Goal: Task Accomplishment & Management: Manage account settings

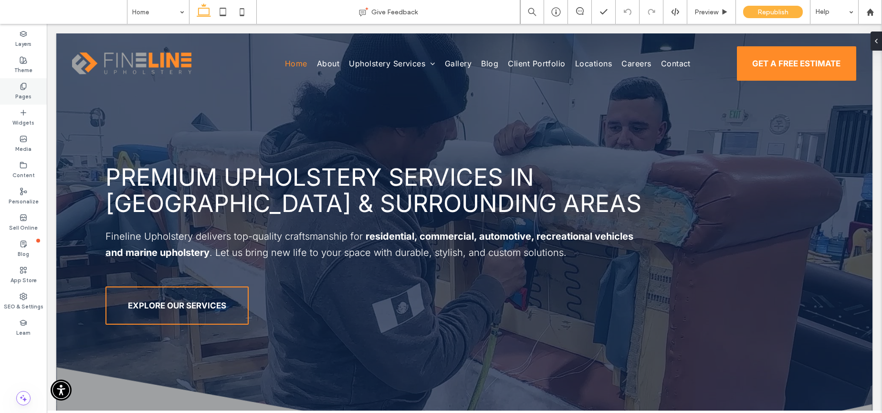
click at [24, 89] on use at bounding box center [23, 86] width 5 height 6
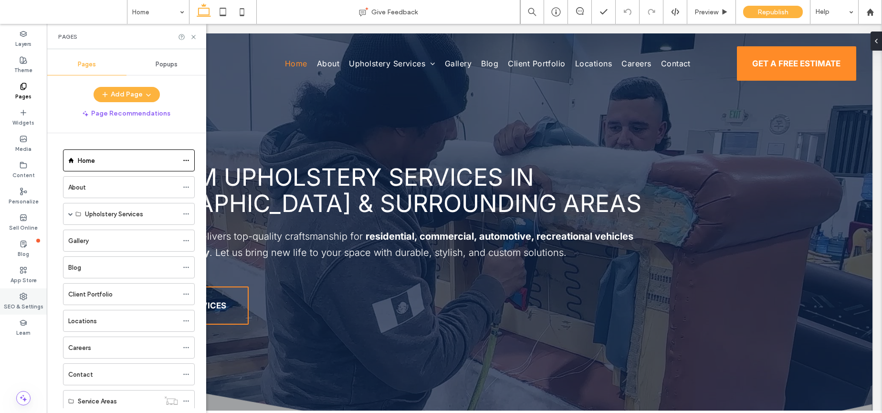
click at [23, 300] on label "SEO & Settings" at bounding box center [24, 305] width 40 height 11
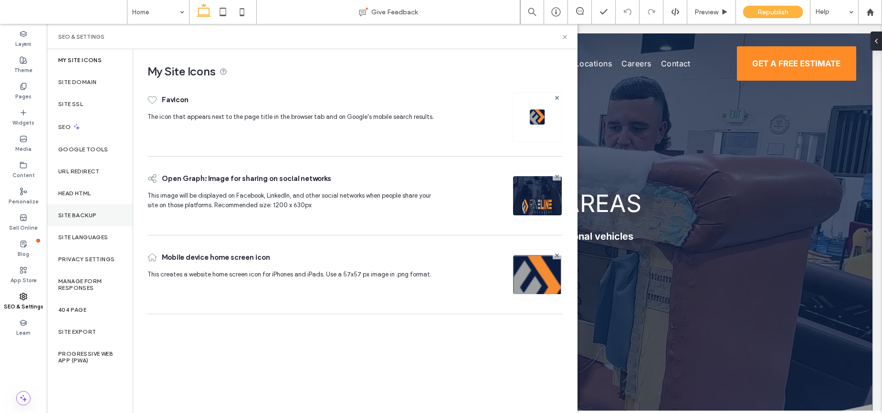
click at [86, 217] on label "Site Backup" at bounding box center [77, 215] width 38 height 7
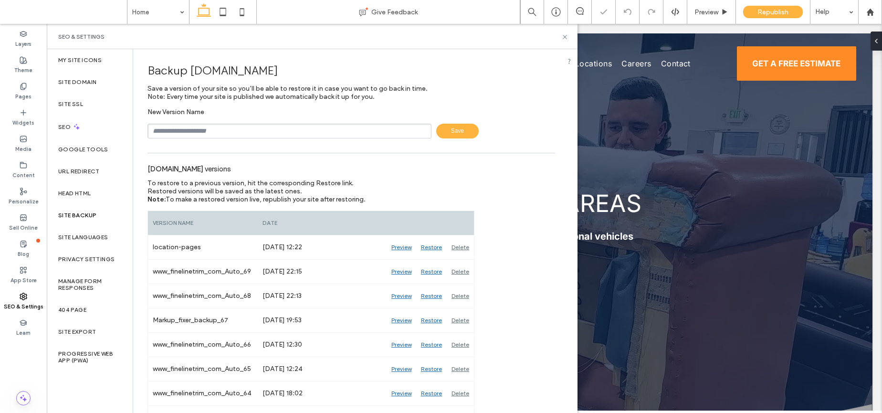
click at [200, 131] on input "text" at bounding box center [289, 131] width 284 height 15
click at [202, 131] on input "text" at bounding box center [289, 131] width 284 height 15
click at [384, 197] on div "To restore to a previous version, hit the corresponding Restore link. Restored …" at bounding box center [294, 191] width 295 height 24
click at [562, 38] on icon at bounding box center [564, 36] width 7 height 7
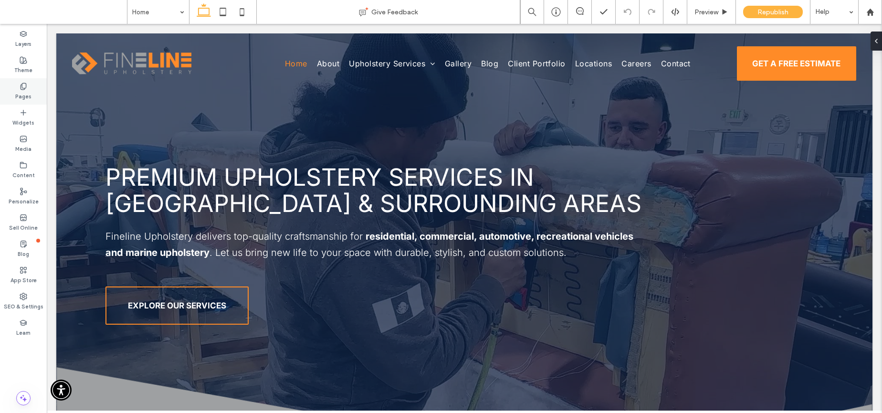
click at [31, 94] on div "Pages" at bounding box center [23, 91] width 47 height 26
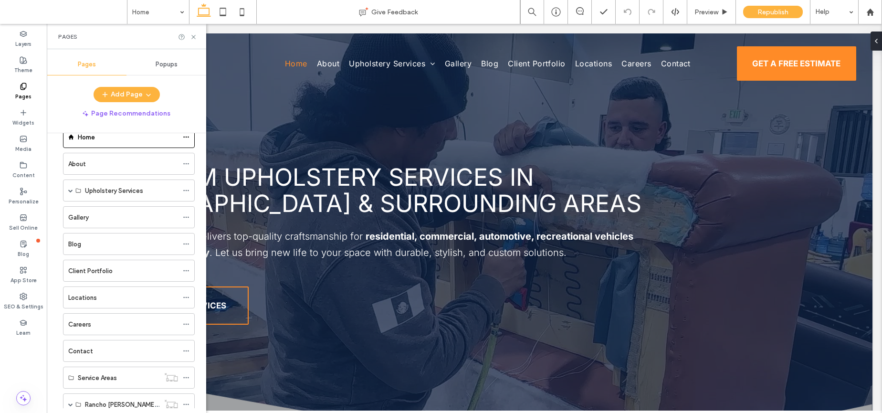
scroll to position [108, 0]
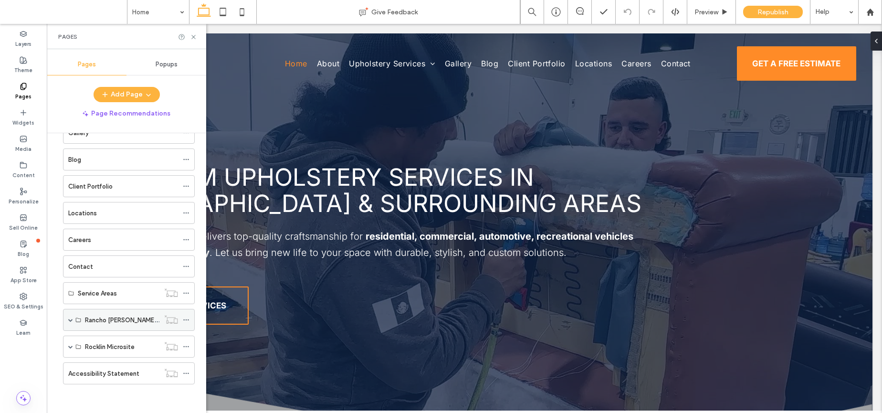
click at [70, 322] on span at bounding box center [70, 319] width 5 height 21
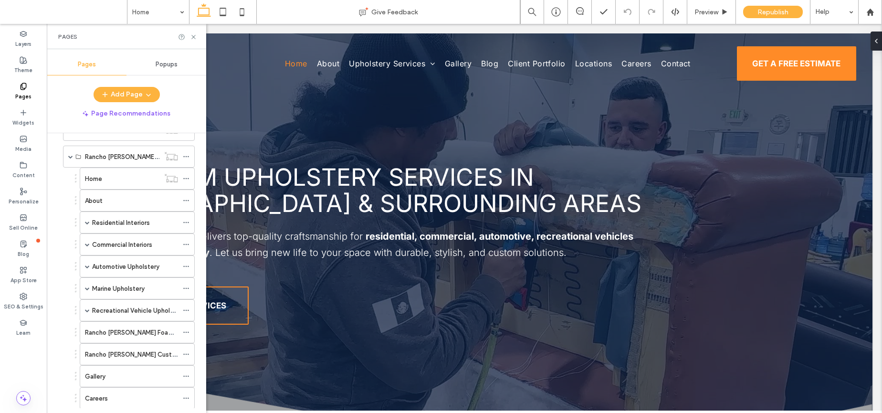
scroll to position [261, 0]
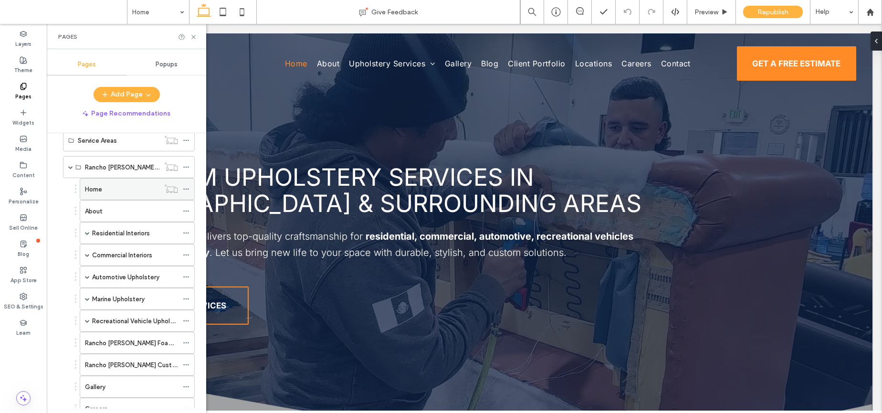
click at [118, 180] on div "Home" at bounding box center [122, 189] width 74 height 21
click at [184, 188] on icon at bounding box center [186, 189] width 7 height 7
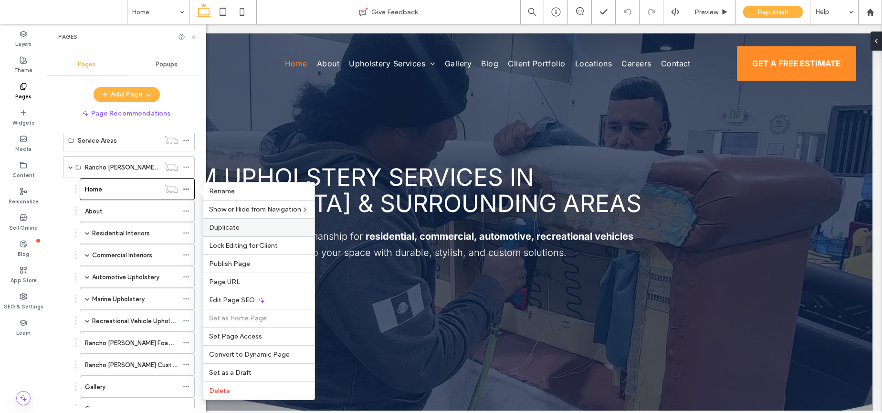
click at [231, 225] on span "Duplicate" at bounding box center [224, 227] width 31 height 8
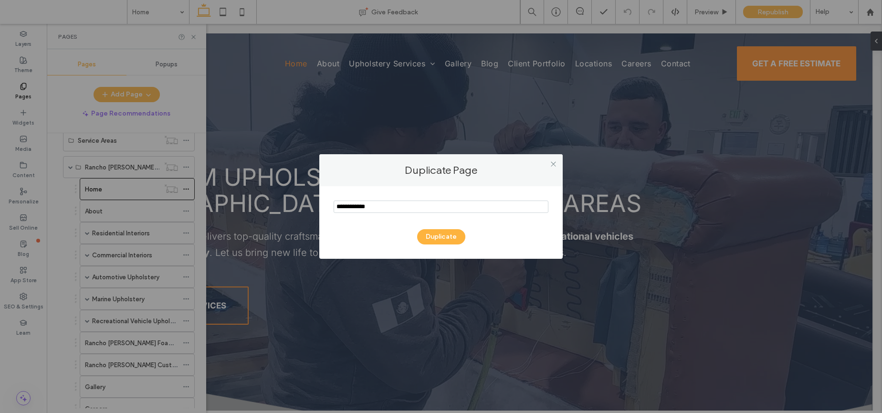
click at [345, 210] on input "notEmpty" at bounding box center [441, 206] width 215 height 12
click at [557, 163] on div at bounding box center [553, 164] width 14 height 14
click at [556, 163] on icon at bounding box center [553, 163] width 7 height 7
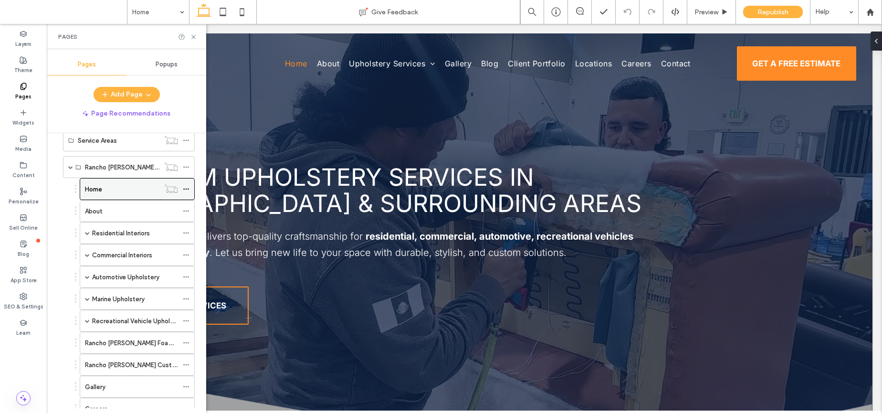
click at [185, 190] on icon at bounding box center [186, 189] width 7 height 7
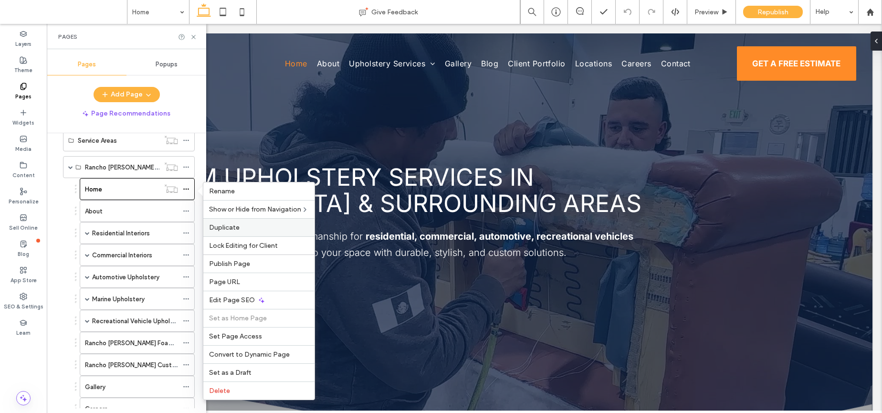
click at [220, 225] on span "Duplicate" at bounding box center [224, 227] width 31 height 8
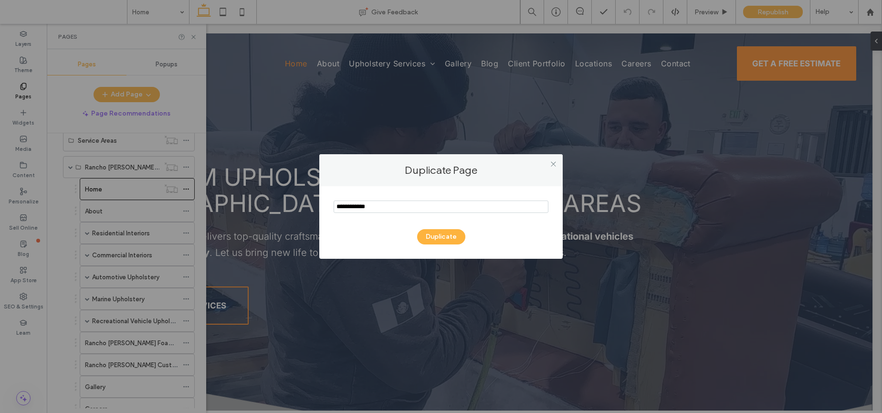
click at [361, 207] on input "notEmpty" at bounding box center [441, 206] width 215 height 12
click at [555, 164] on icon at bounding box center [553, 163] width 7 height 7
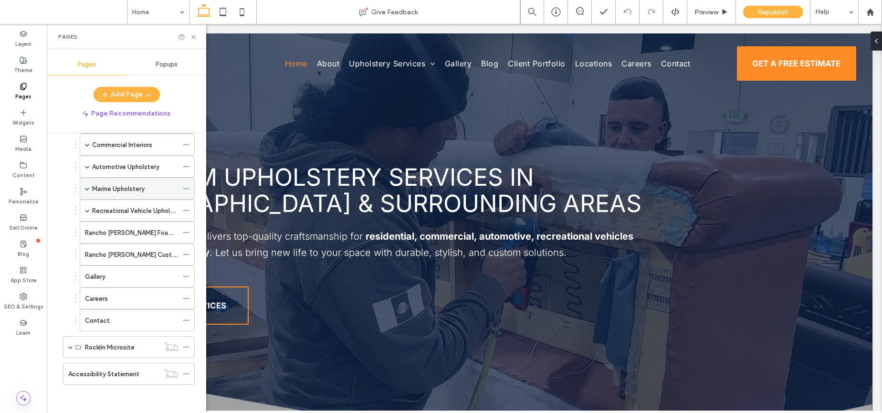
scroll to position [371, 0]
click at [68, 345] on span at bounding box center [70, 346] width 5 height 5
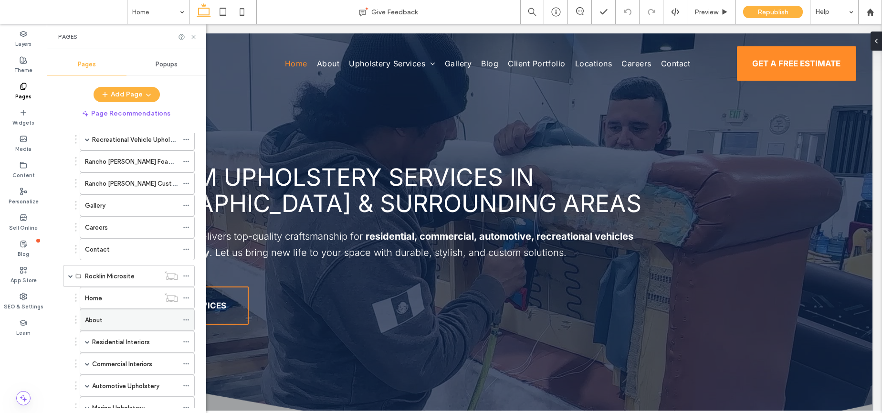
scroll to position [448, 0]
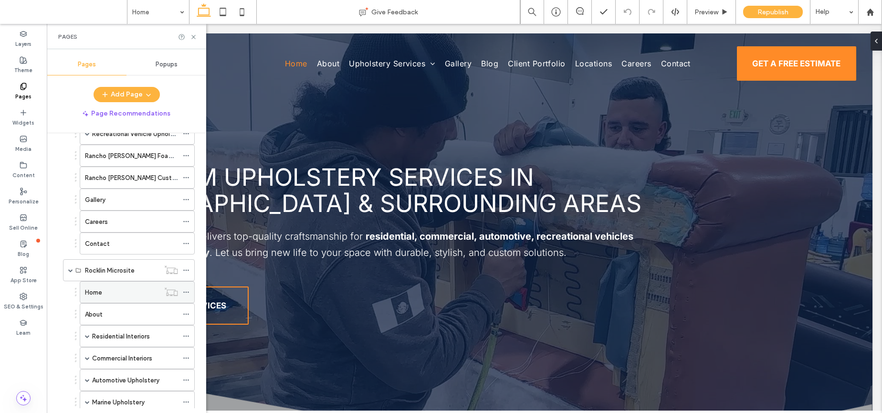
click at [143, 295] on div "Home" at bounding box center [122, 292] width 74 height 10
click at [185, 292] on icon at bounding box center [186, 292] width 7 height 7
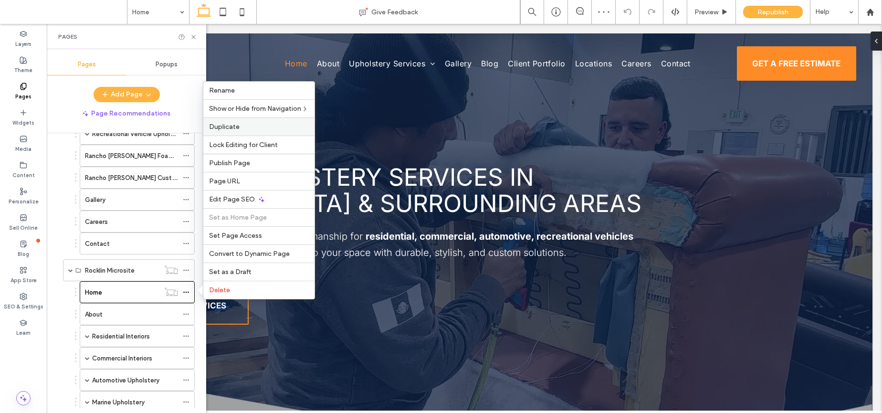
click at [251, 128] on label "Duplicate" at bounding box center [259, 127] width 100 height 8
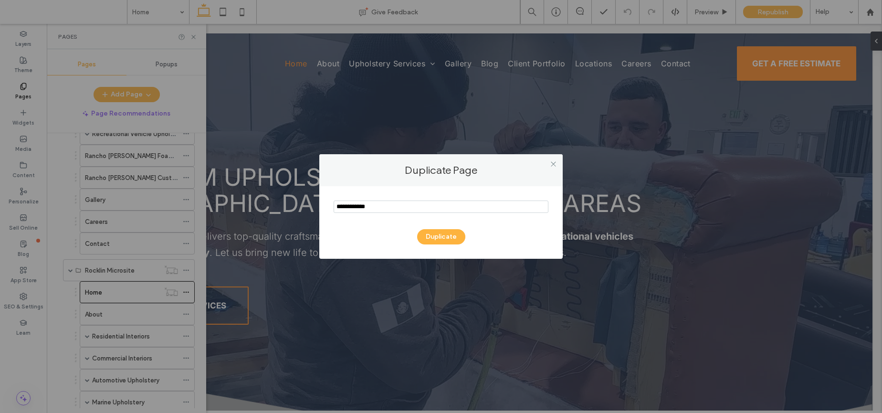
click at [360, 204] on input "notEmpty" at bounding box center [441, 206] width 215 height 12
type input "**********"
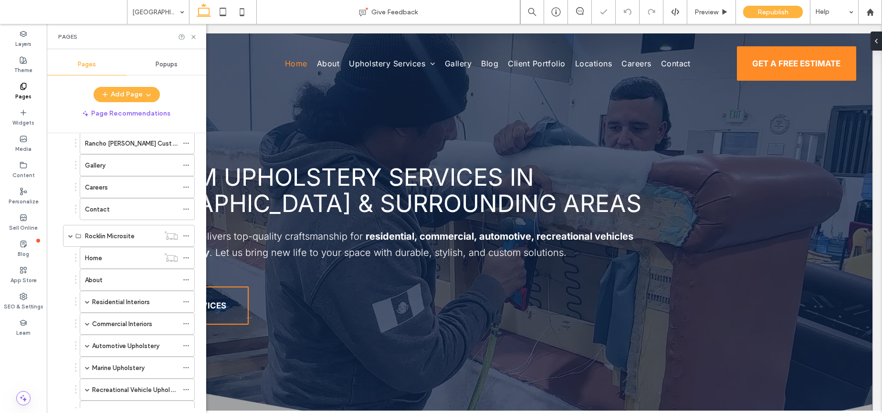
scroll to position [662, 0]
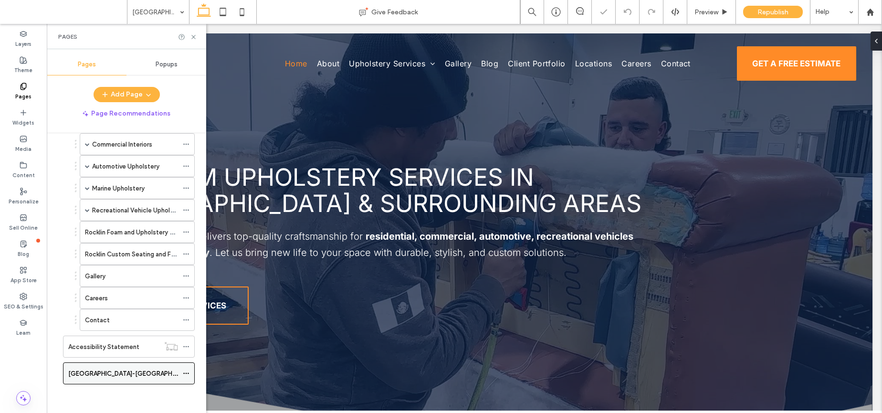
click at [186, 372] on icon at bounding box center [186, 373] width 7 height 7
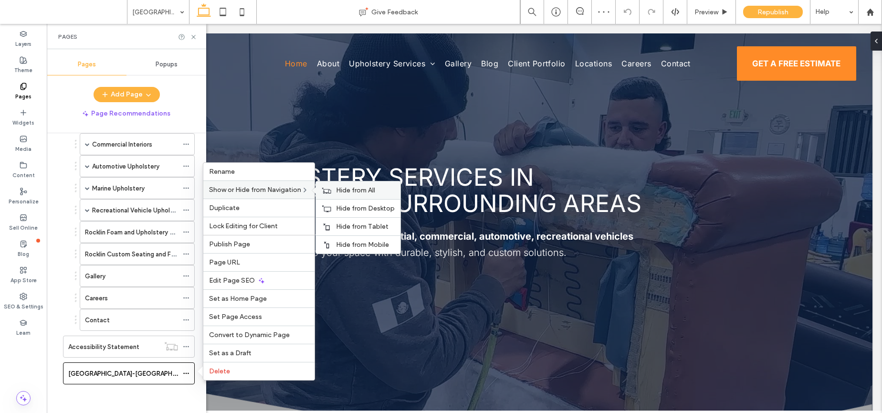
click at [343, 187] on span "Hide from All" at bounding box center [355, 190] width 39 height 8
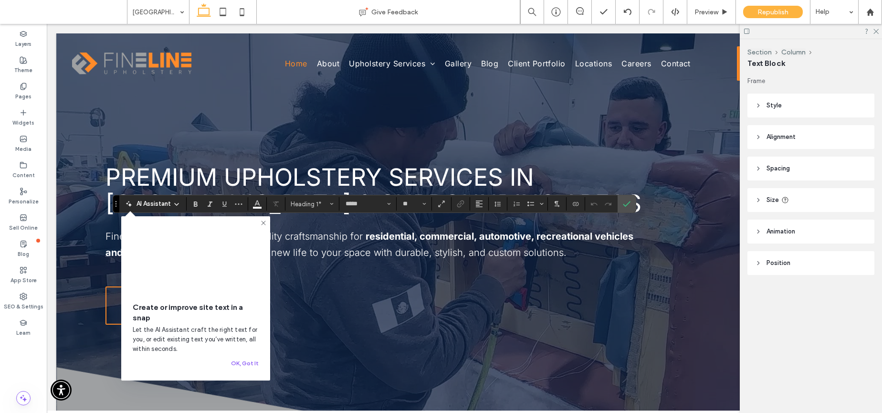
click at [264, 224] on icon at bounding box center [264, 223] width 8 height 8
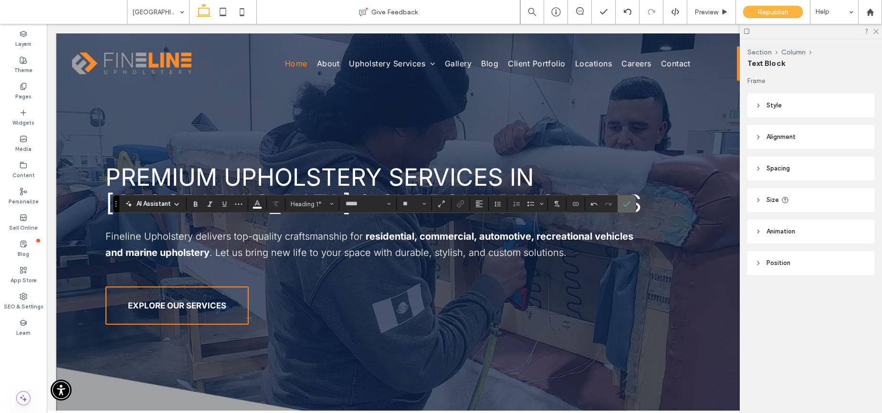
click at [631, 202] on label "Confirm" at bounding box center [627, 203] width 14 height 17
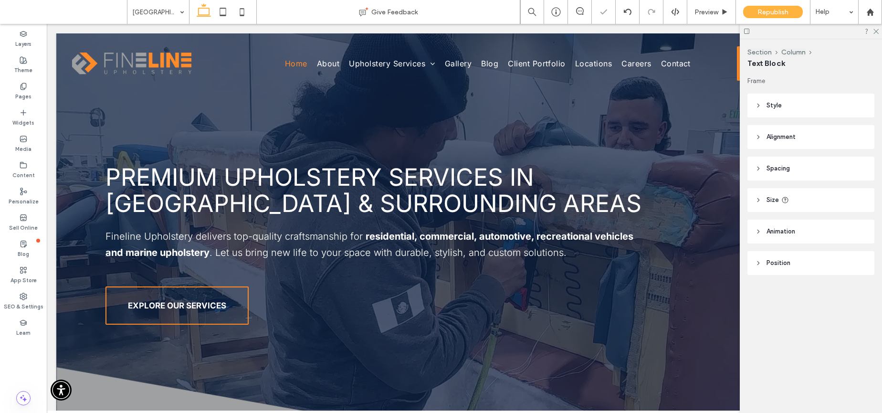
type input "*****"
type input "**"
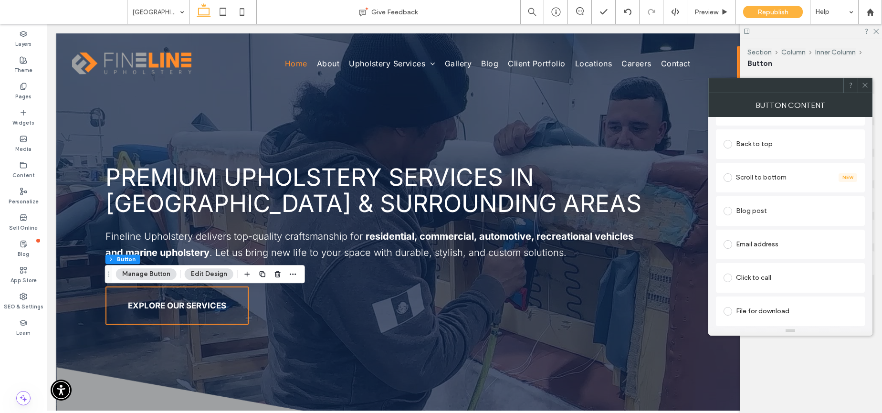
scroll to position [203, 0]
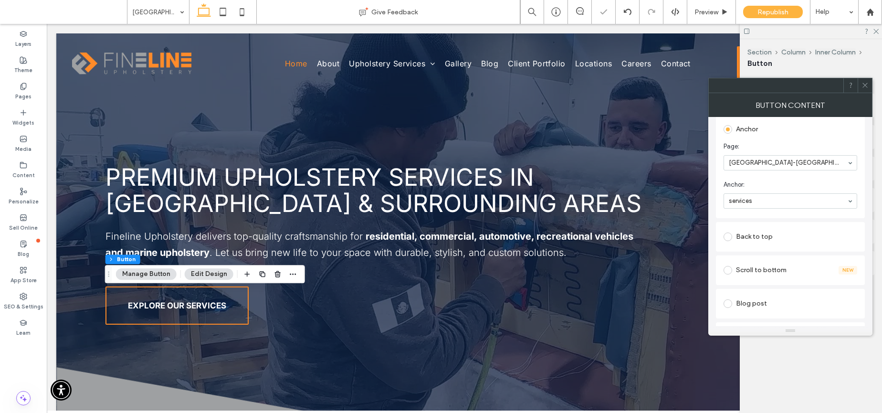
click at [867, 84] on icon at bounding box center [865, 85] width 7 height 7
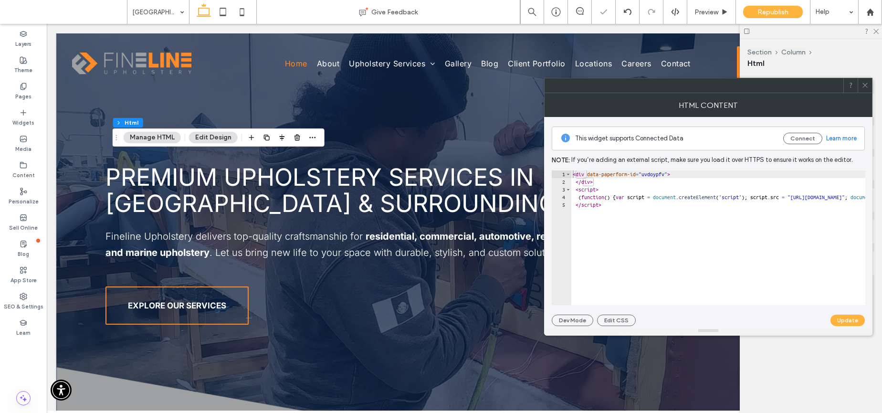
click at [866, 87] on icon at bounding box center [865, 85] width 7 height 7
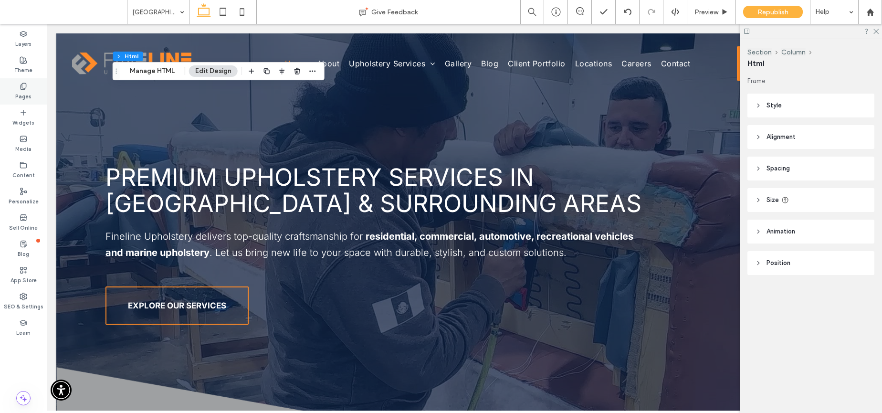
click at [21, 97] on label "Pages" at bounding box center [23, 95] width 16 height 11
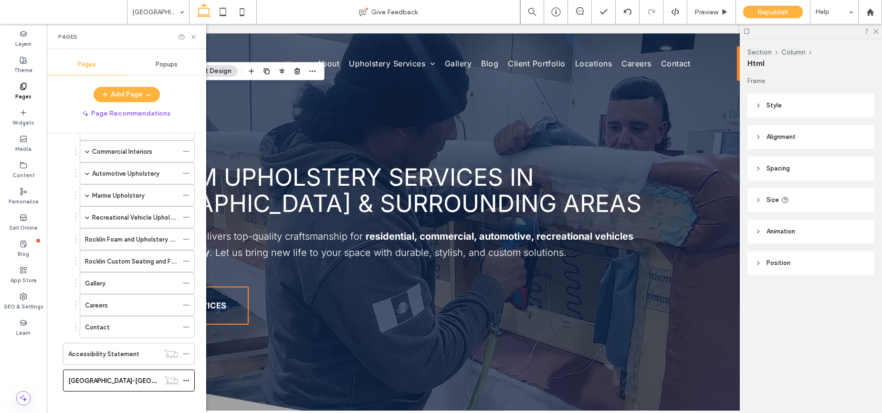
scroll to position [662, 0]
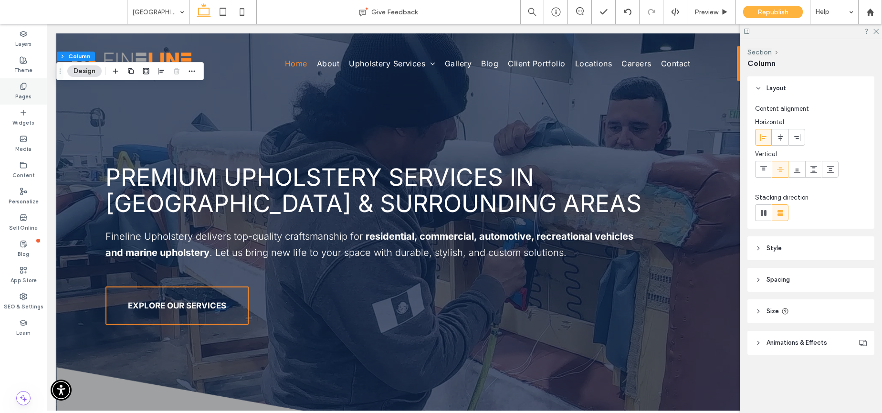
click at [21, 92] on label "Pages" at bounding box center [23, 95] width 16 height 11
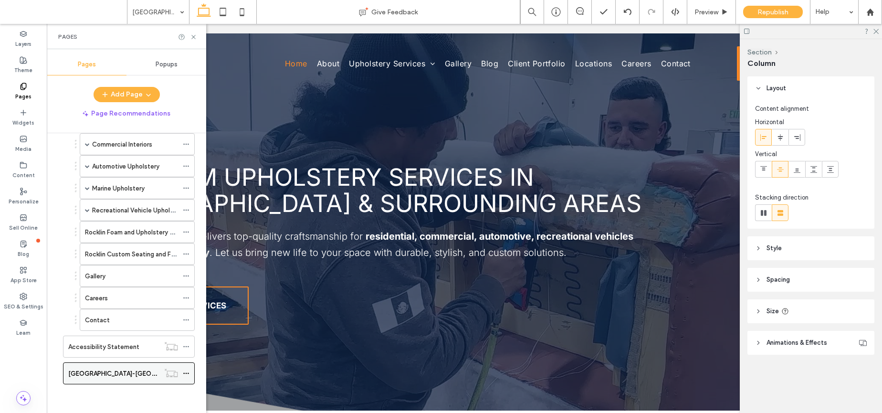
click at [187, 373] on icon at bounding box center [186, 373] width 7 height 7
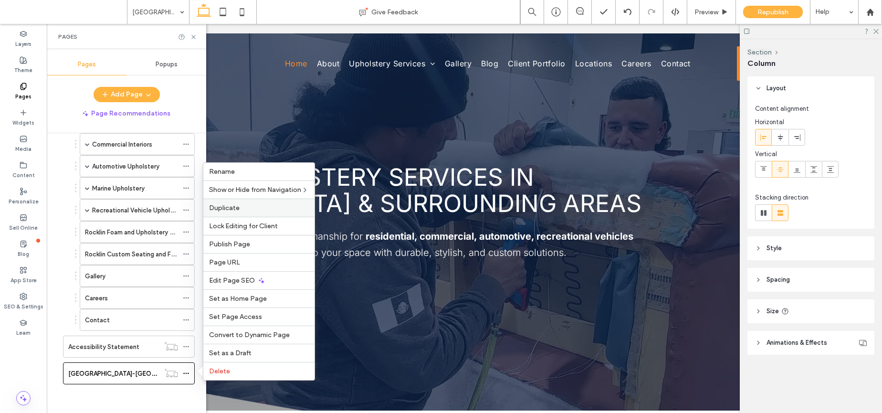
click at [254, 206] on label "Duplicate" at bounding box center [259, 208] width 100 height 8
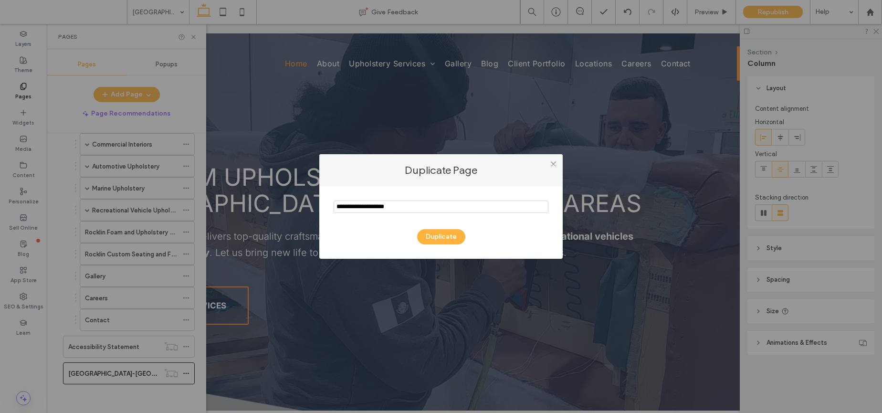
drag, startPoint x: 385, startPoint y: 207, endPoint x: 292, endPoint y: 210, distance: 93.1
click at [292, 210] on div "Duplicate Page Duplicate" at bounding box center [441, 206] width 882 height 413
type input "**********"
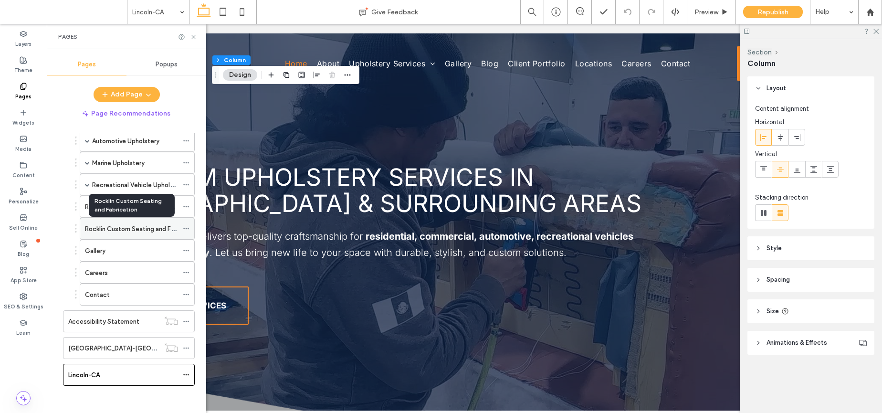
scroll to position [688, 0]
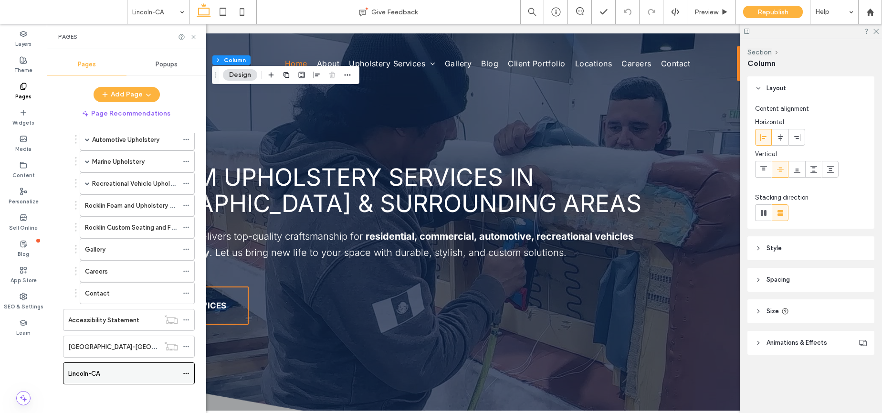
click at [186, 369] on span at bounding box center [186, 373] width 7 height 14
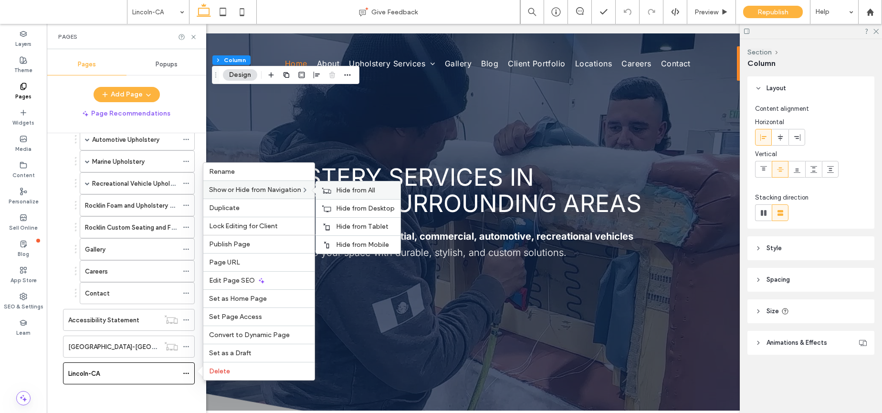
click at [366, 188] on span "Hide from All" at bounding box center [355, 190] width 39 height 8
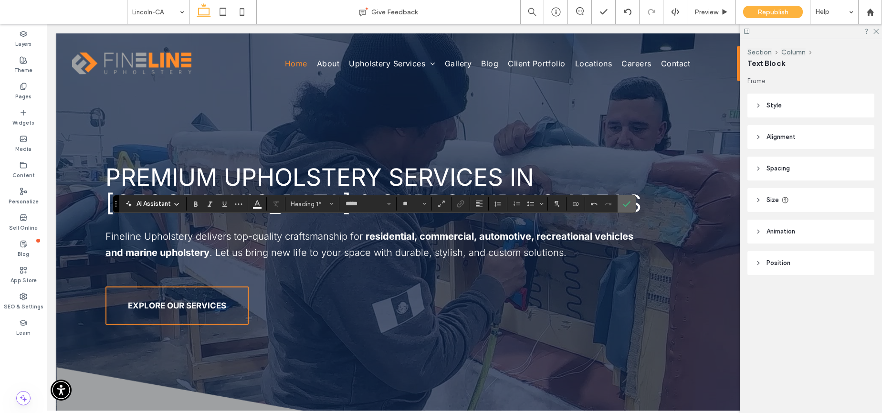
click at [631, 203] on label "Confirm" at bounding box center [627, 203] width 14 height 17
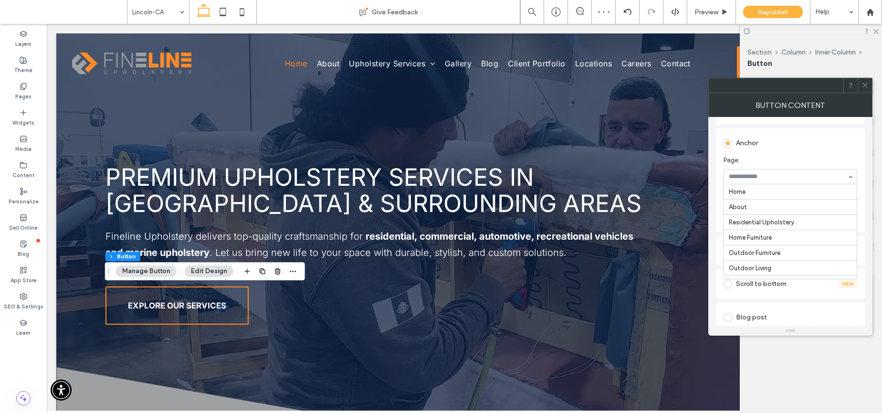
scroll to position [1279, 0]
click at [865, 85] on use at bounding box center [865, 85] width 5 height 5
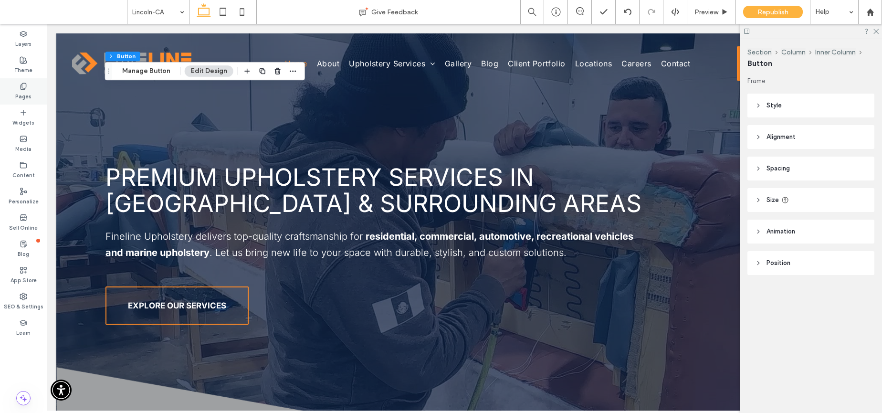
click at [22, 93] on label "Pages" at bounding box center [23, 95] width 16 height 11
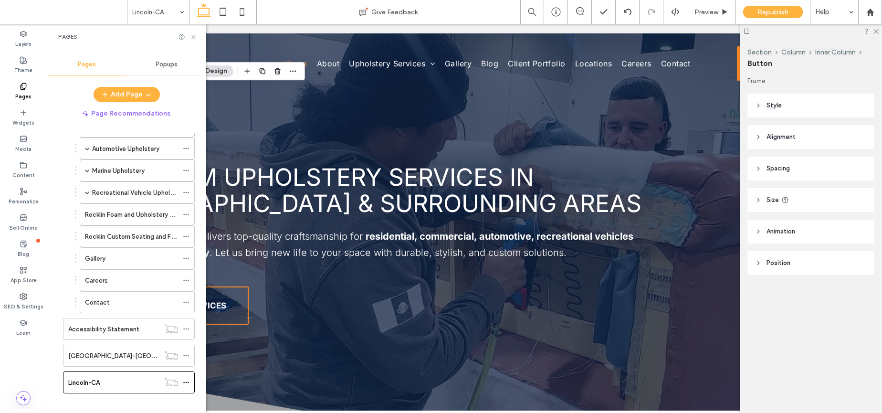
scroll to position [688, 0]
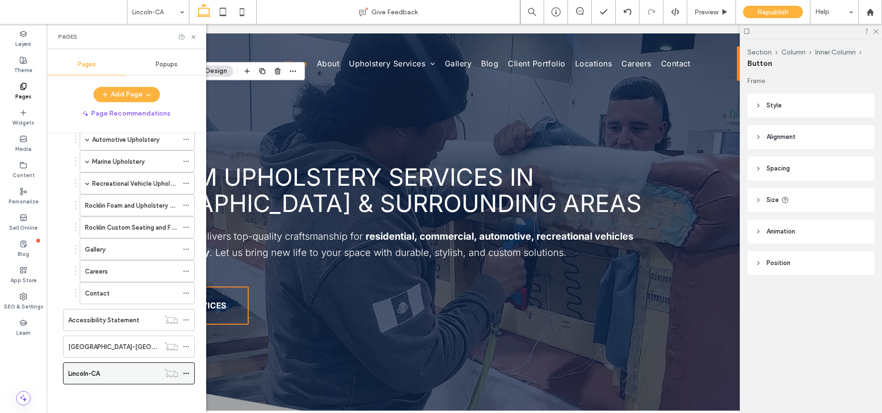
click at [187, 372] on icon at bounding box center [186, 373] width 7 height 7
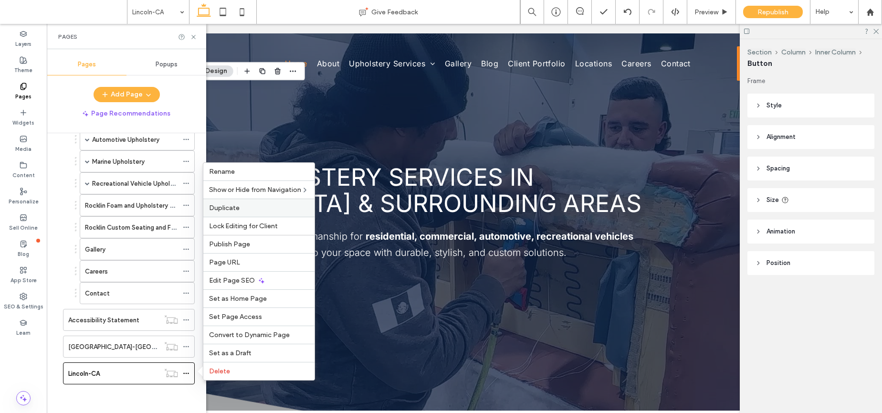
click at [246, 211] on label "Duplicate" at bounding box center [259, 208] width 100 height 8
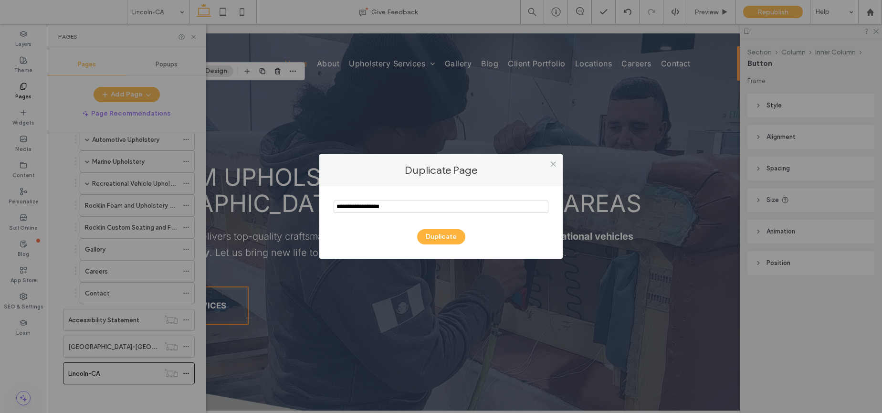
drag, startPoint x: 379, startPoint y: 206, endPoint x: 314, endPoint y: 206, distance: 65.9
click at [314, 206] on div "Duplicate Page Duplicate" at bounding box center [441, 206] width 882 height 413
type input "**********"
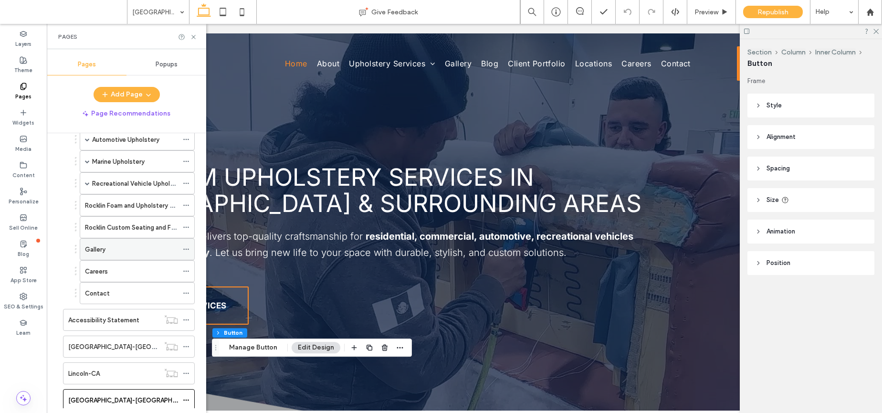
scroll to position [715, 0]
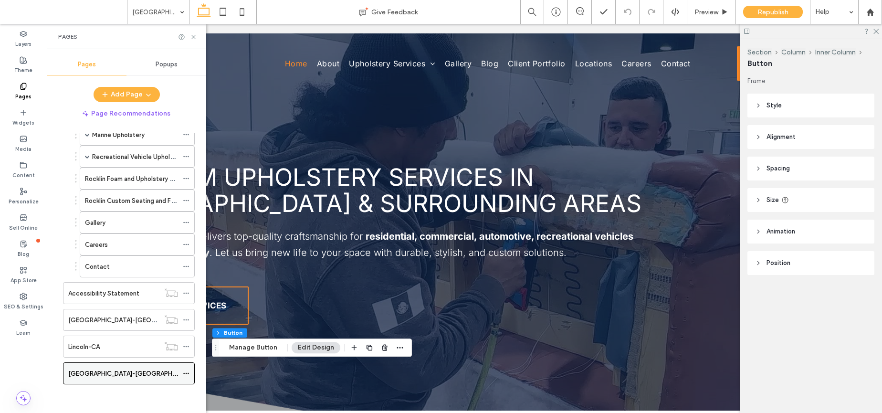
click at [186, 374] on icon at bounding box center [186, 373] width 7 height 7
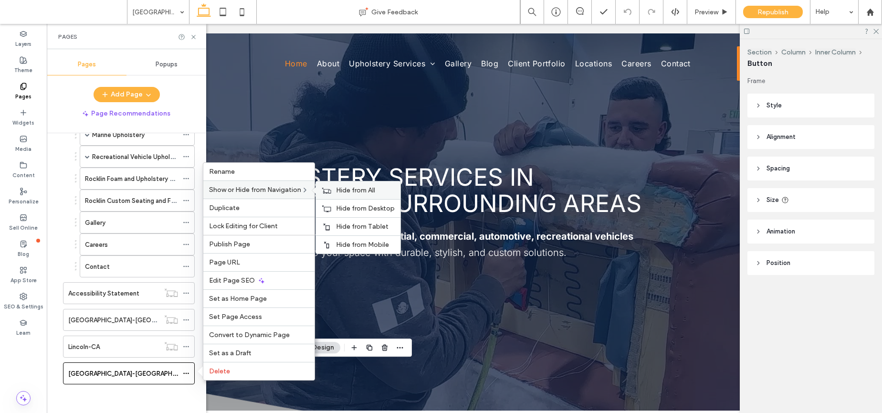
click at [363, 191] on span "Hide from All" at bounding box center [355, 190] width 39 height 8
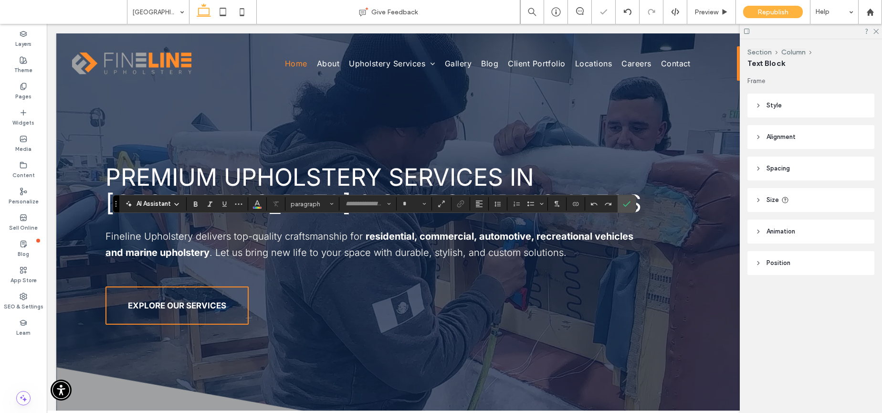
type input "*****"
type input "**"
click at [625, 202] on icon "Confirm" at bounding box center [627, 204] width 8 height 8
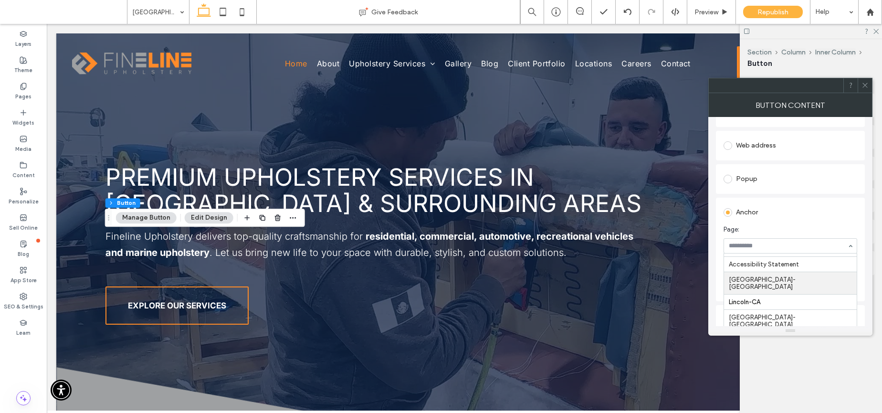
scroll to position [122, 0]
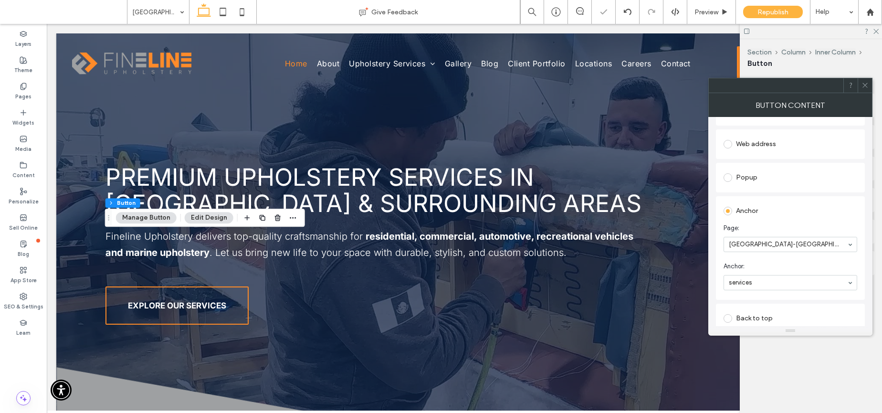
click at [792, 265] on span "Anchor:" at bounding box center [789, 267] width 130 height 10
click at [867, 87] on icon at bounding box center [865, 85] width 7 height 7
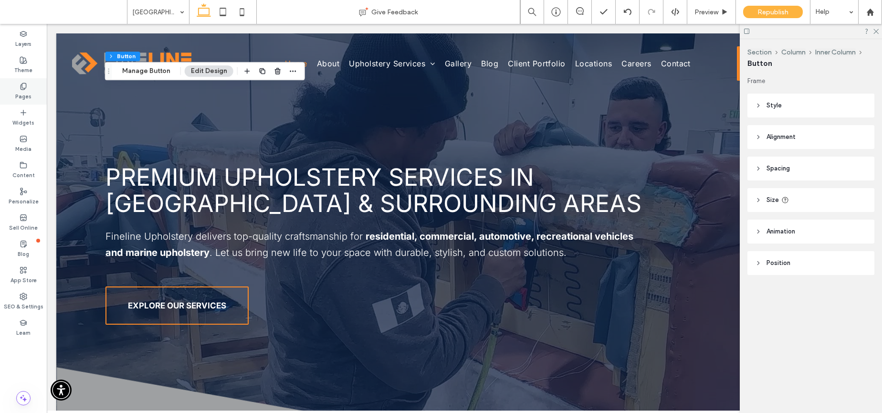
click at [26, 92] on label "Pages" at bounding box center [23, 95] width 16 height 11
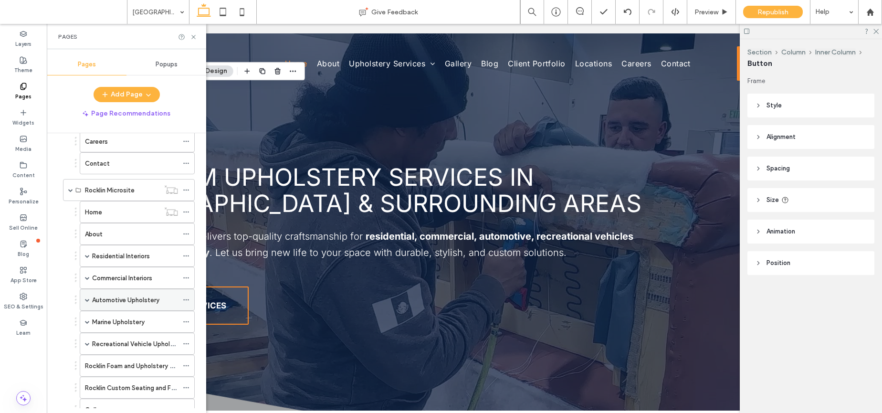
scroll to position [529, 0]
click at [129, 96] on button "Add Page" at bounding box center [127, 94] width 66 height 15
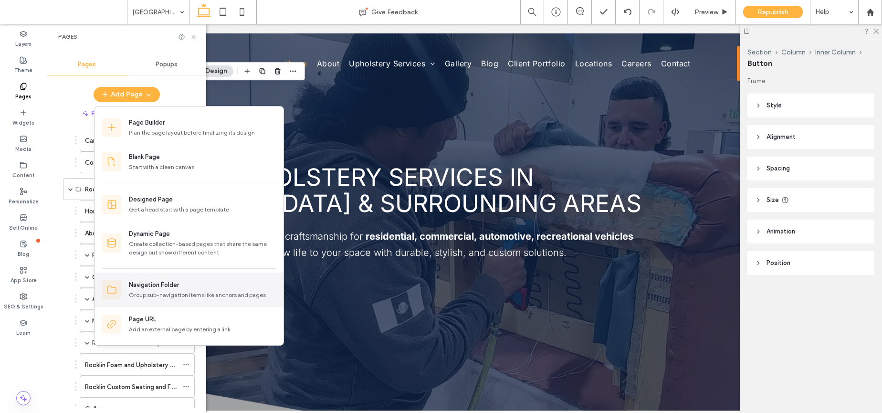
click at [163, 283] on div "Navigation Folder" at bounding box center [154, 285] width 50 height 10
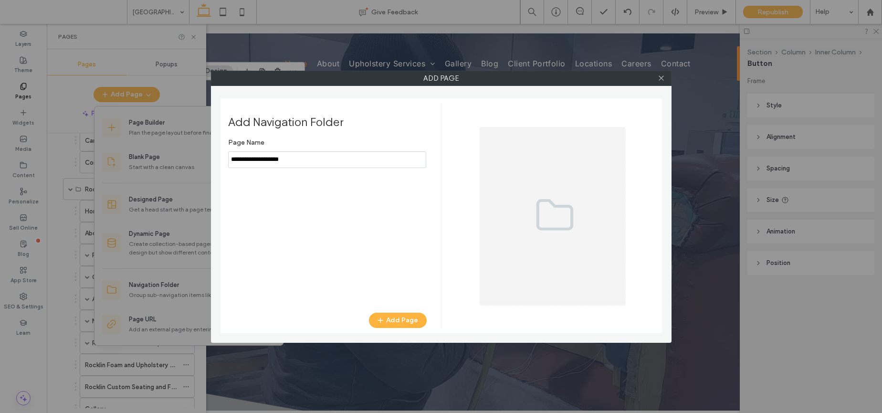
type input "**********"
click at [388, 320] on button "Add Page" at bounding box center [398, 320] width 58 height 15
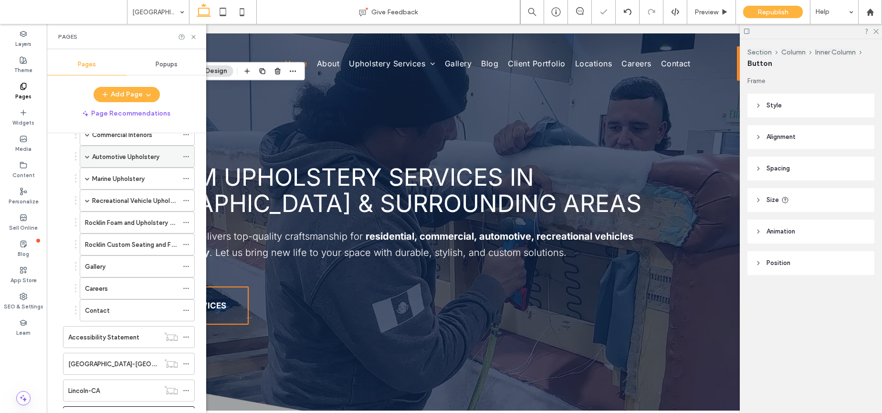
scroll to position [742, 0]
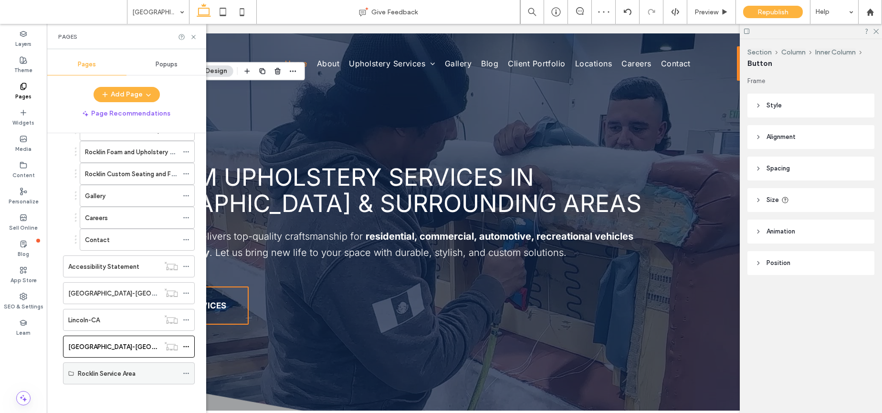
click at [187, 374] on icon at bounding box center [186, 373] width 7 height 7
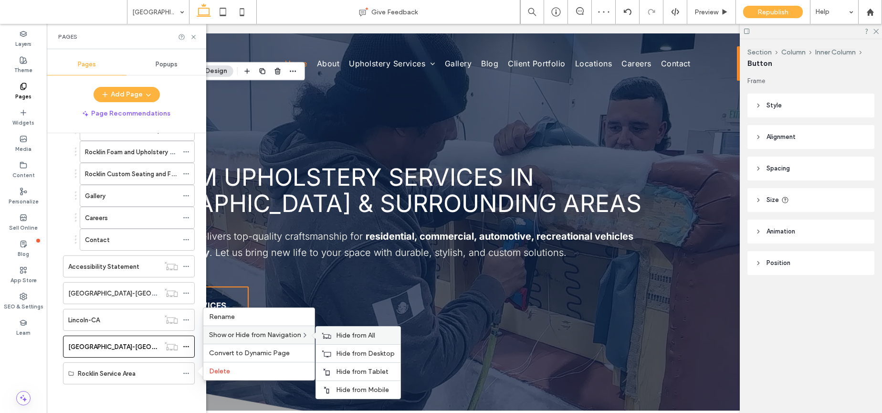
click at [348, 334] on span "Hide from All" at bounding box center [355, 335] width 39 height 8
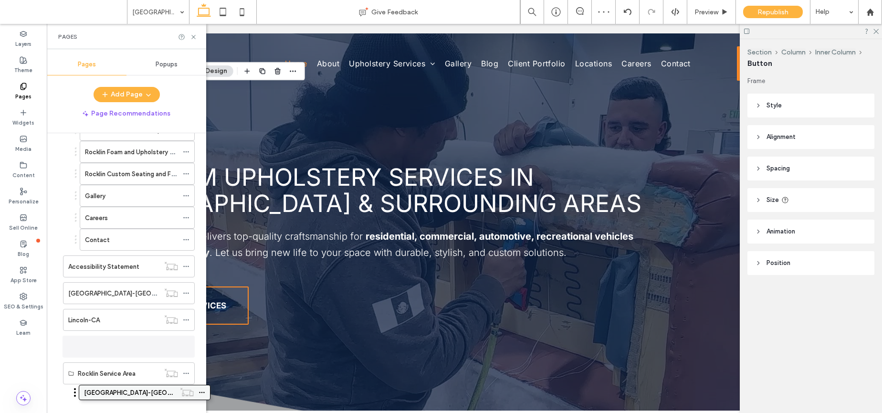
scroll to position [737, 0]
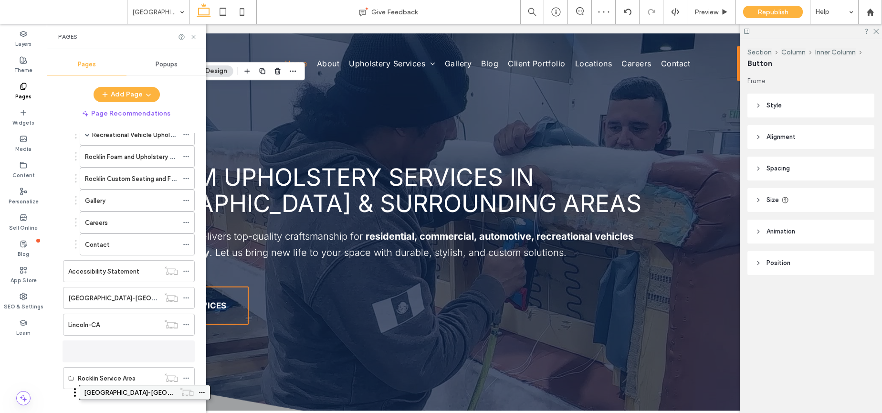
drag, startPoint x: 127, startPoint y: 350, endPoint x: 144, endPoint y: 399, distance: 51.3
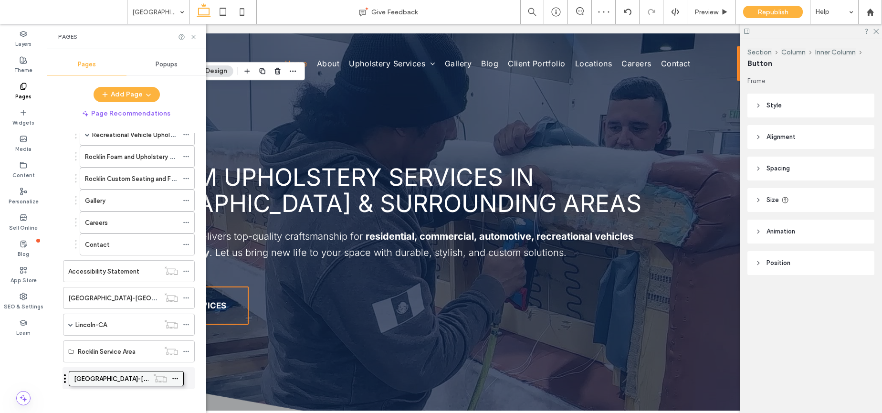
scroll to position [742, 0]
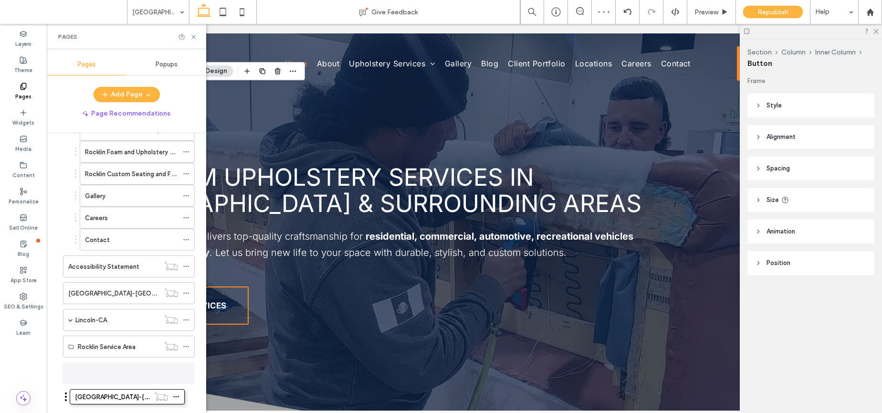
drag, startPoint x: 104, startPoint y: 348, endPoint x: 91, endPoint y: 390, distance: 45.0
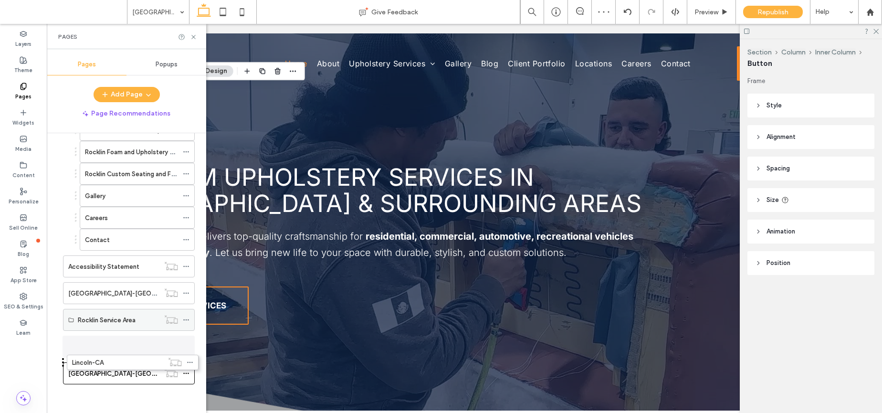
drag, startPoint x: 100, startPoint y: 319, endPoint x: 103, endPoint y: 352, distance: 33.5
drag, startPoint x: 104, startPoint y: 294, endPoint x: 106, endPoint y: 324, distance: 30.6
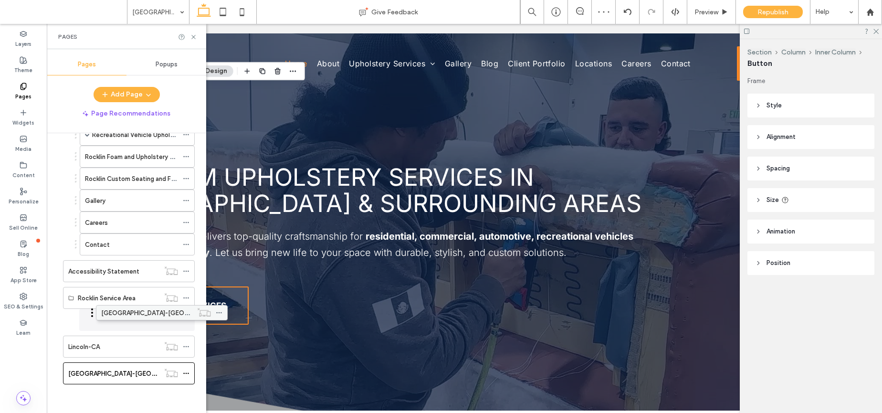
drag, startPoint x: 76, startPoint y: 318, endPoint x: 107, endPoint y: 315, distance: 31.2
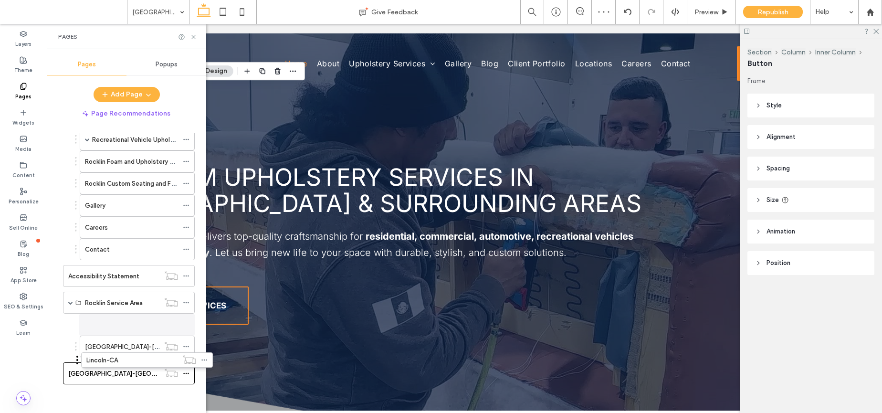
drag, startPoint x: 86, startPoint y: 349, endPoint x: 102, endPoint y: 364, distance: 21.6
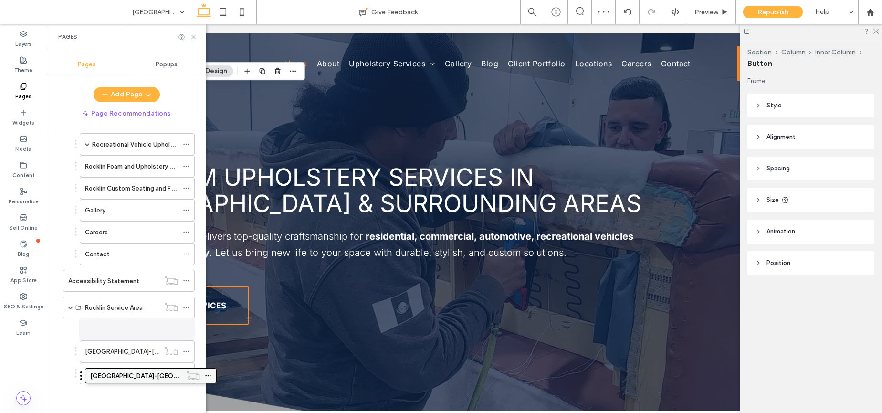
drag, startPoint x: 87, startPoint y: 371, endPoint x: 108, endPoint y: 377, distance: 21.8
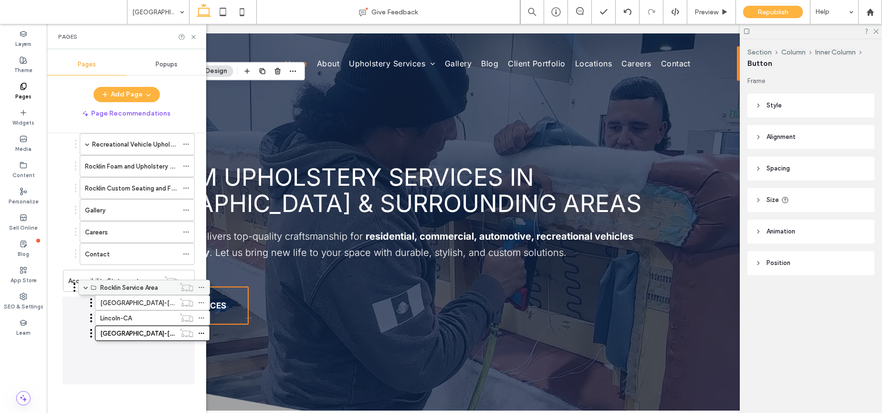
scroll to position [723, 0]
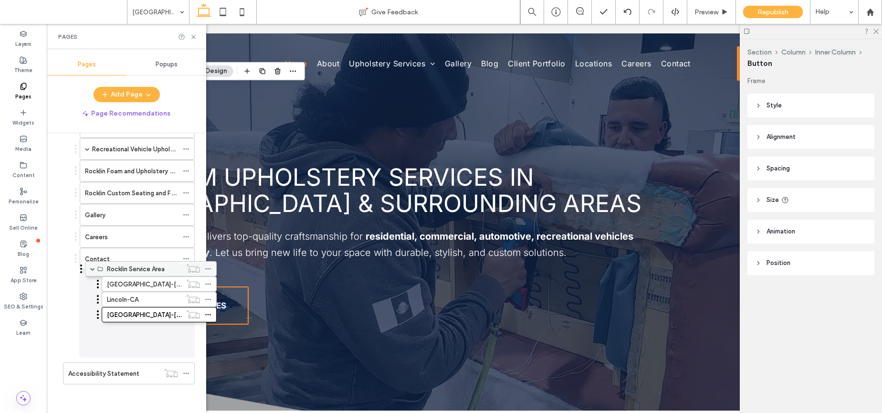
drag, startPoint x: 91, startPoint y: 309, endPoint x: 112, endPoint y: 274, distance: 40.7
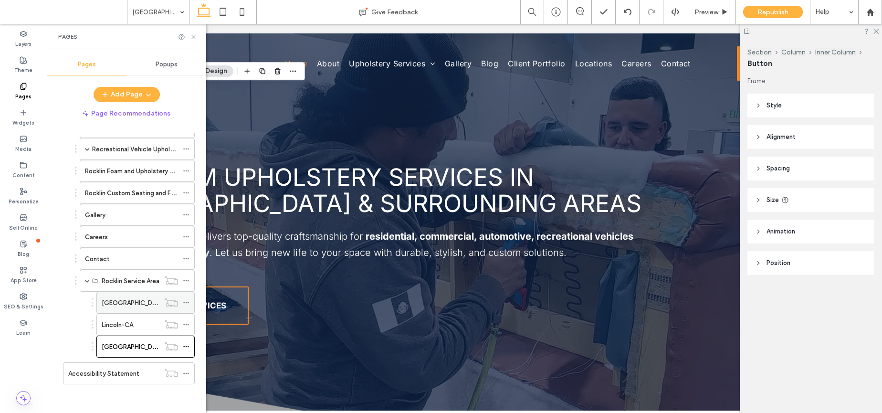
click at [124, 305] on label "[GEOGRAPHIC_DATA]-[GEOGRAPHIC_DATA]" at bounding box center [167, 303] width 131 height 17
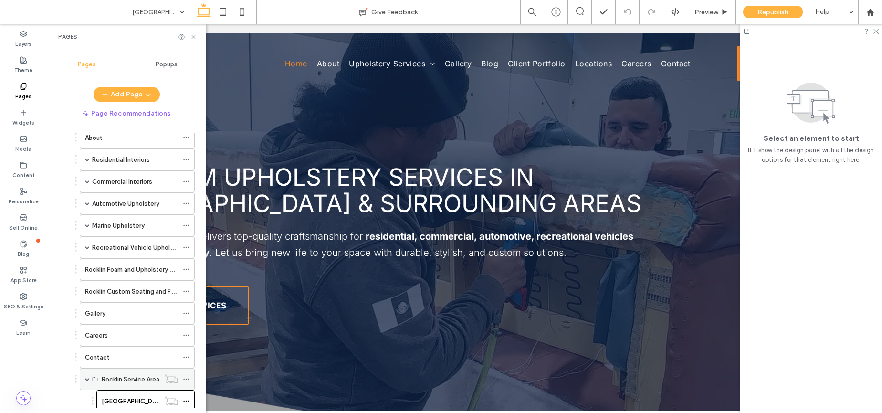
scroll to position [615, 0]
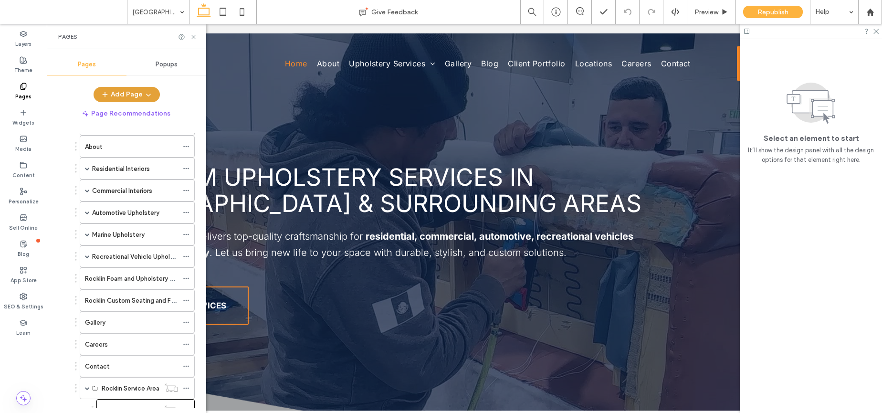
click at [120, 92] on button "Add Page" at bounding box center [127, 94] width 66 height 15
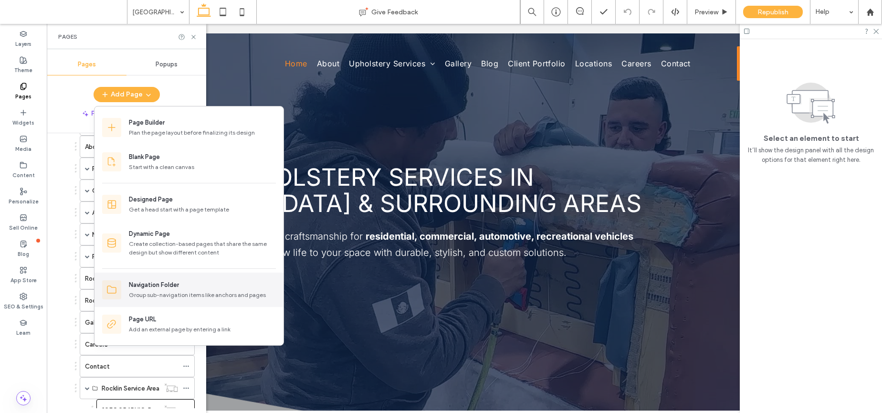
click at [153, 283] on div "Navigation Folder" at bounding box center [154, 285] width 50 height 10
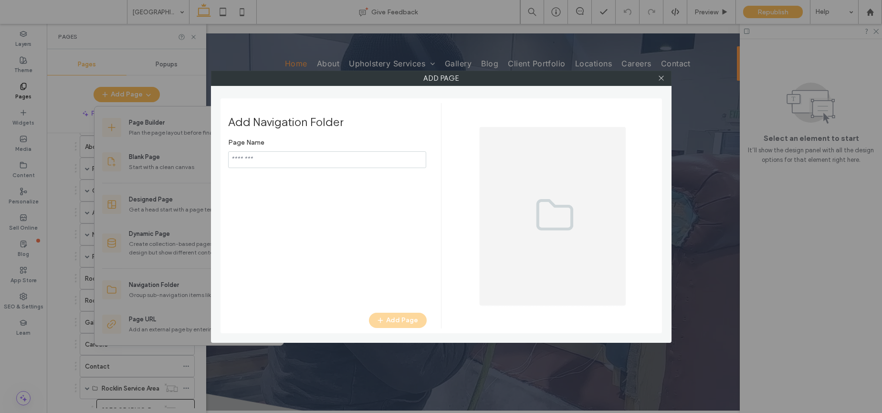
click at [260, 162] on input "notEmpty" at bounding box center [327, 159] width 198 height 17
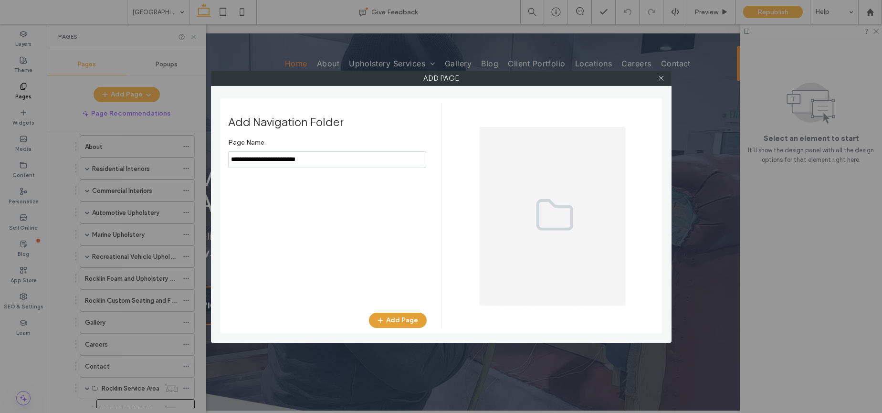
type input "**********"
click at [407, 321] on button "Add Page" at bounding box center [398, 320] width 58 height 15
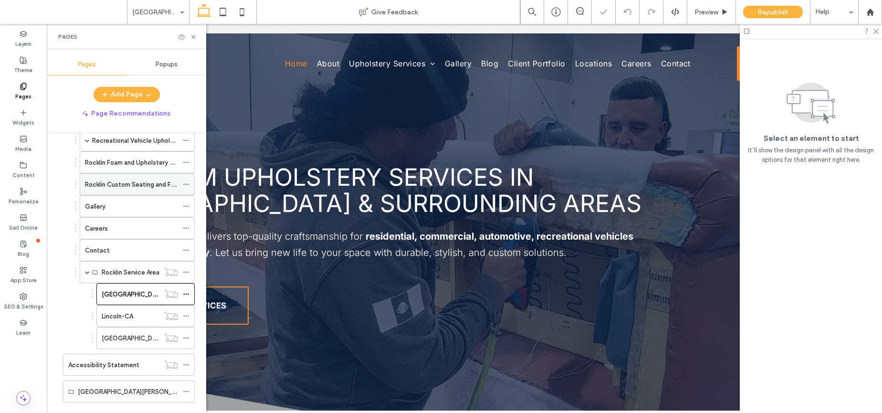
scroll to position [749, 0]
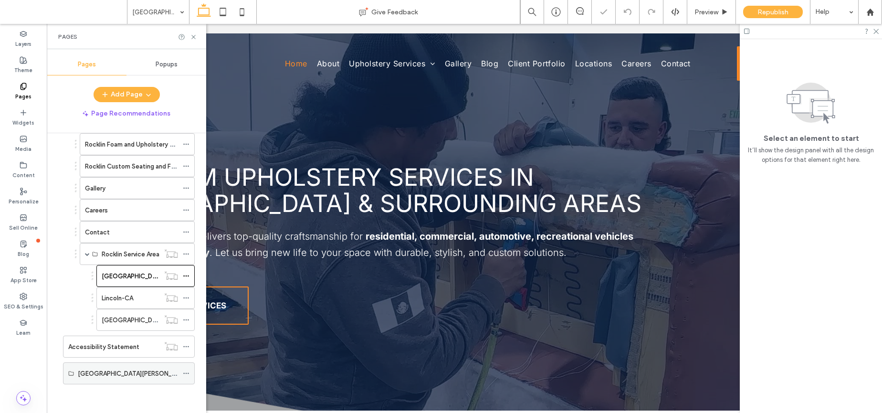
click at [186, 374] on icon at bounding box center [186, 373] width 7 height 7
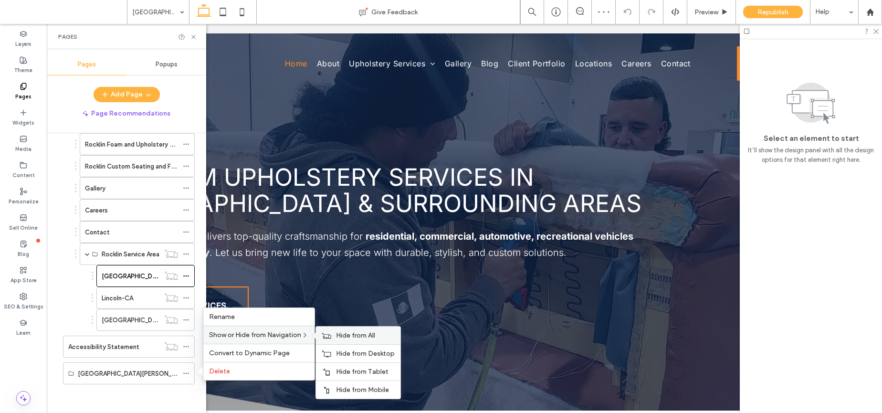
click at [353, 333] on span "Hide from All" at bounding box center [355, 335] width 39 height 8
